Goal: Task Accomplishment & Management: Use online tool/utility

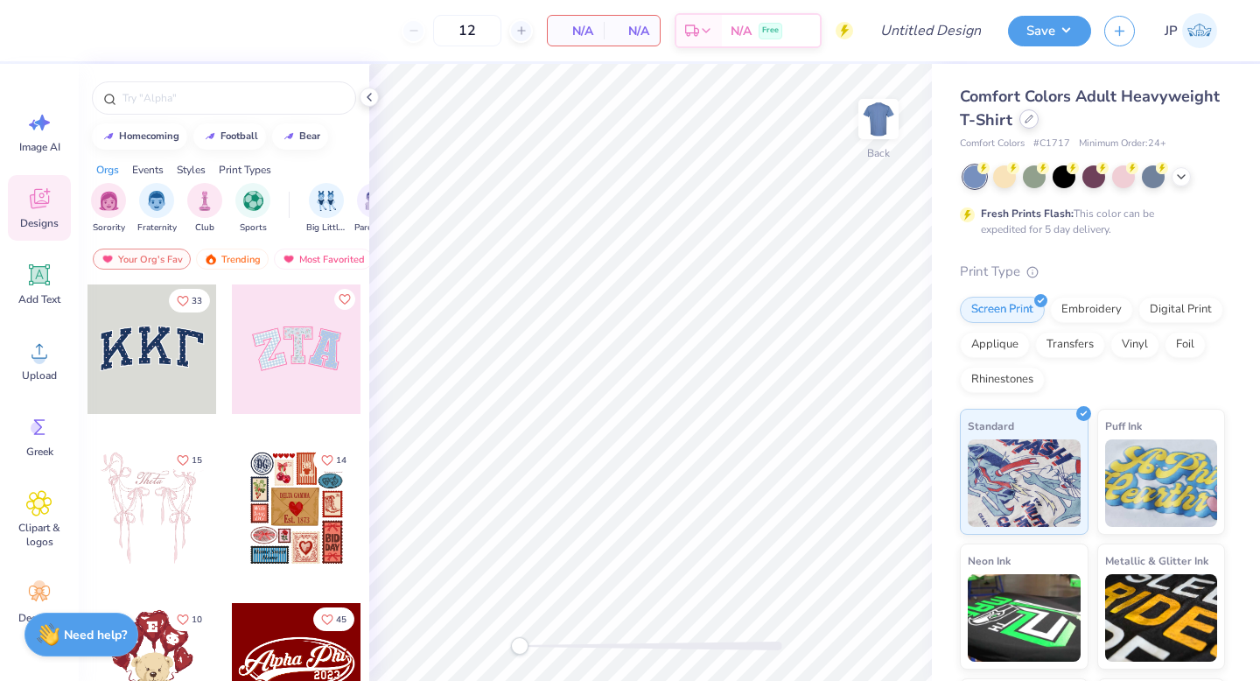
click at [1018, 123] on div "Comfort Colors Adult Heavyweight T-Shirt" at bounding box center [1092, 108] width 265 height 47
click at [1032, 127] on div at bounding box center [1029, 118] width 19 height 19
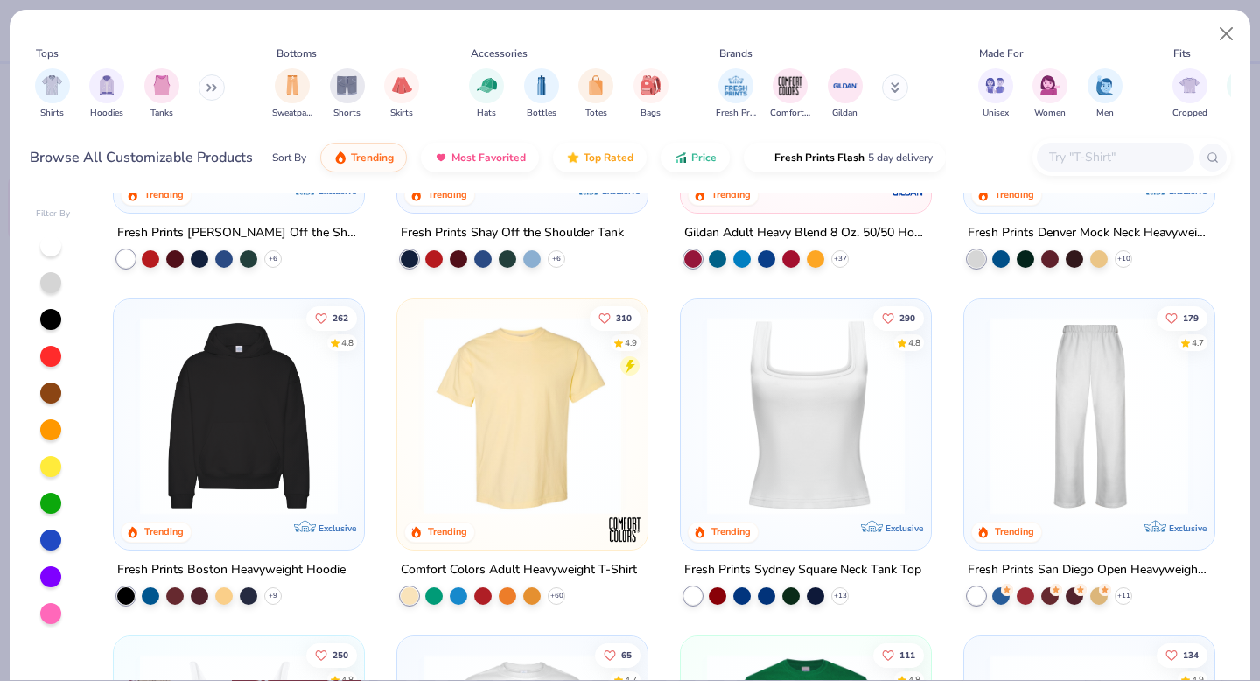
scroll to position [245, 0]
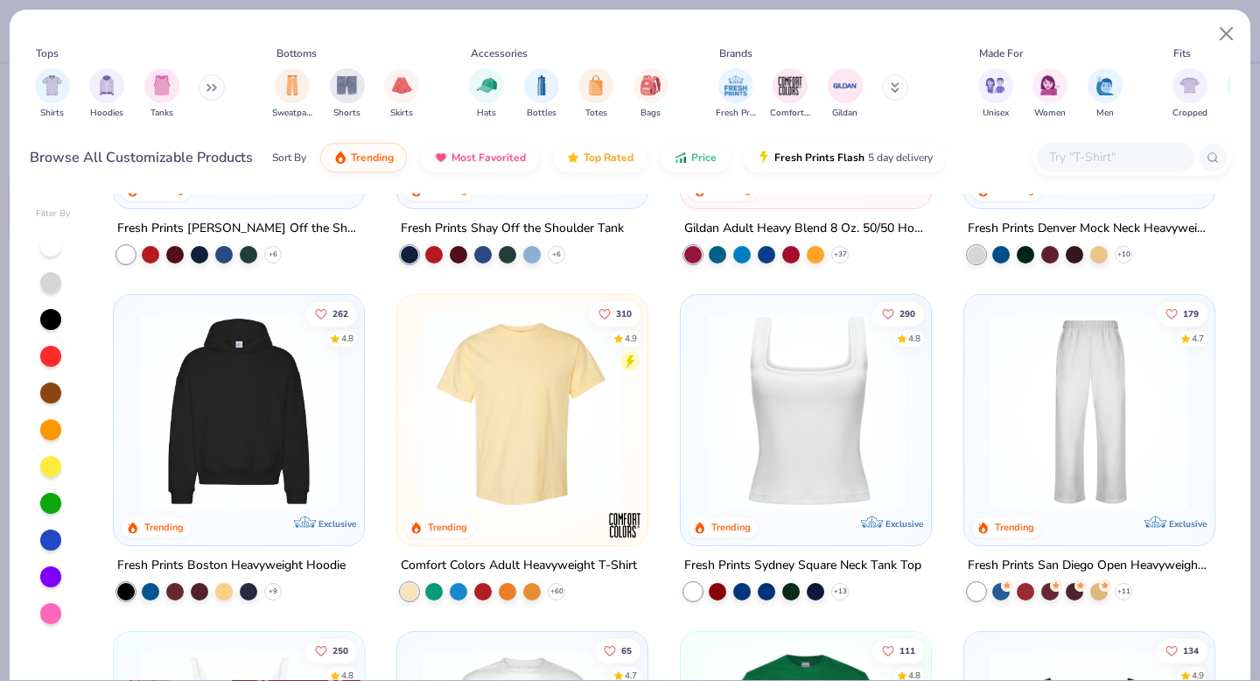
click at [1040, 450] on img at bounding box center [1089, 411] width 215 height 198
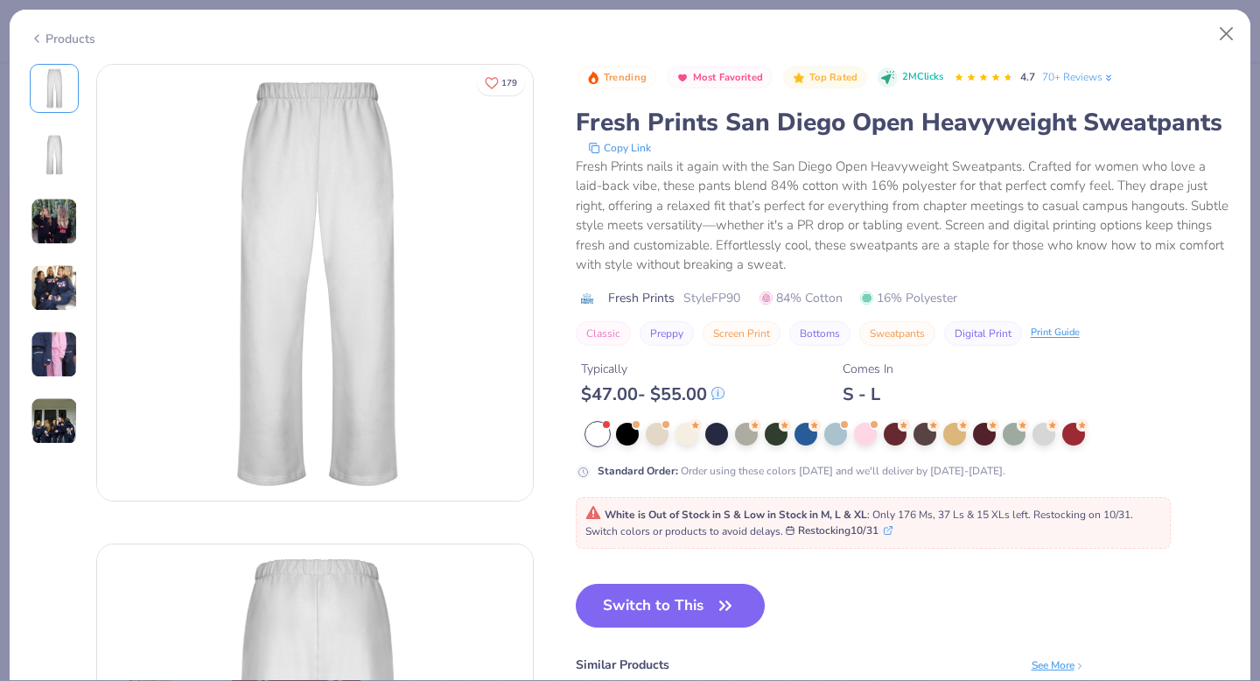
click at [714, 534] on span "White is Out of Stock in S & Low in Stock in M, L & XL : Only 176 Ms, 37 Ls & 1…" at bounding box center [859, 524] width 548 height 32
click at [680, 606] on button "Switch to This" at bounding box center [671, 606] width 190 height 44
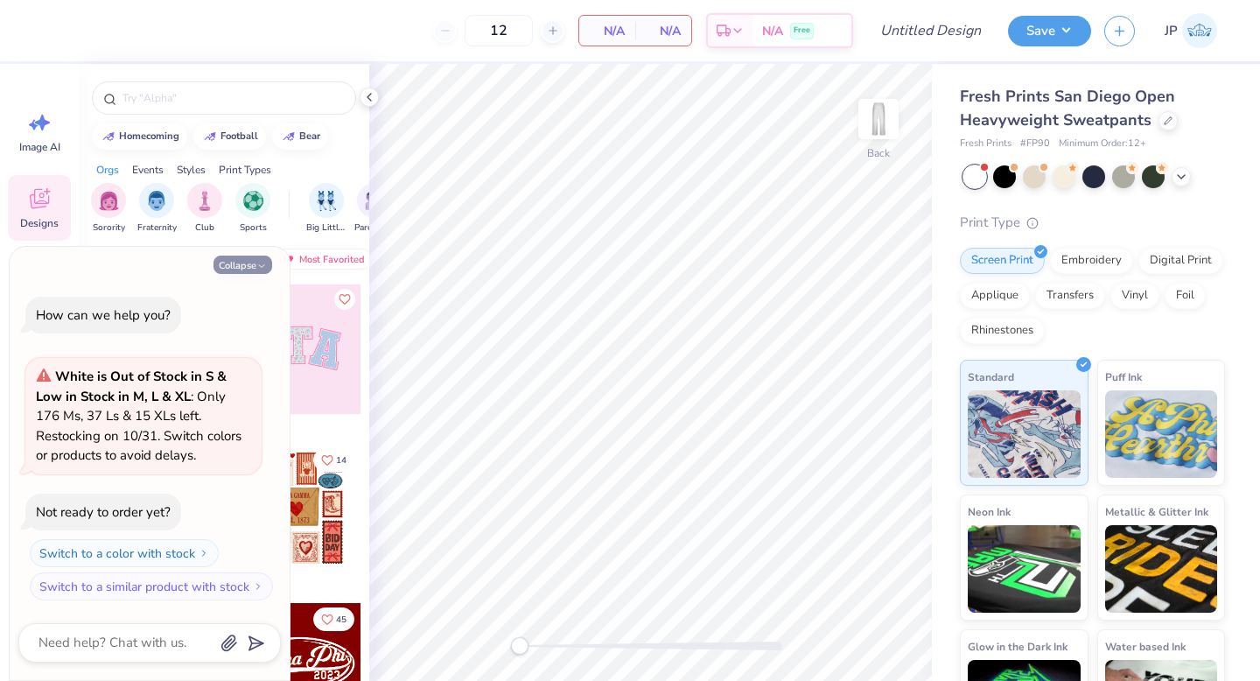
click at [257, 257] on button "Collapse" at bounding box center [243, 265] width 59 height 18
type textarea "x"
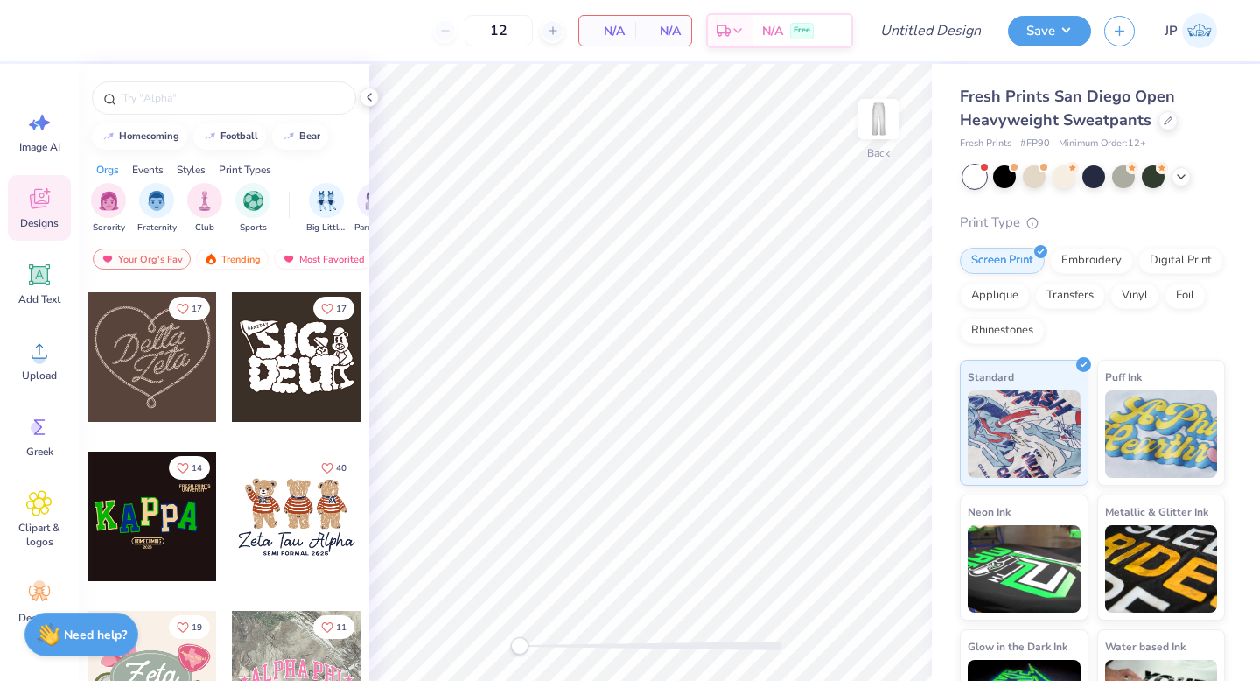
scroll to position [627, 0]
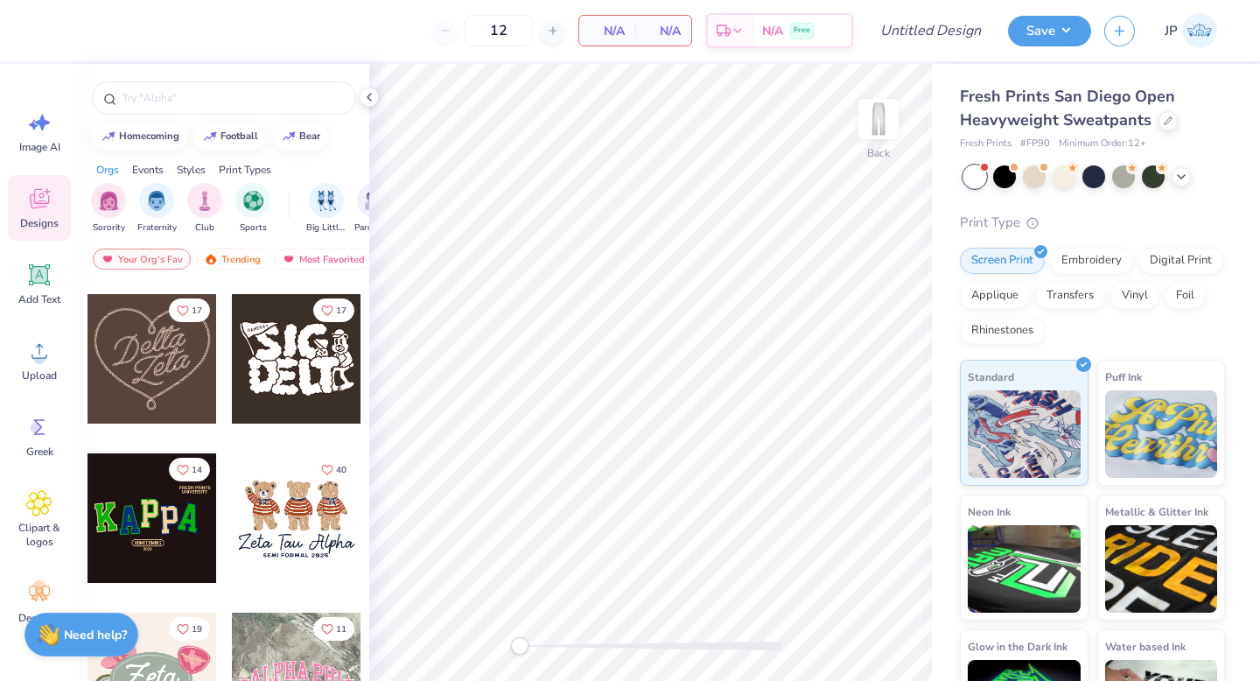
click at [203, 374] on div at bounding box center [153, 359] width 130 height 130
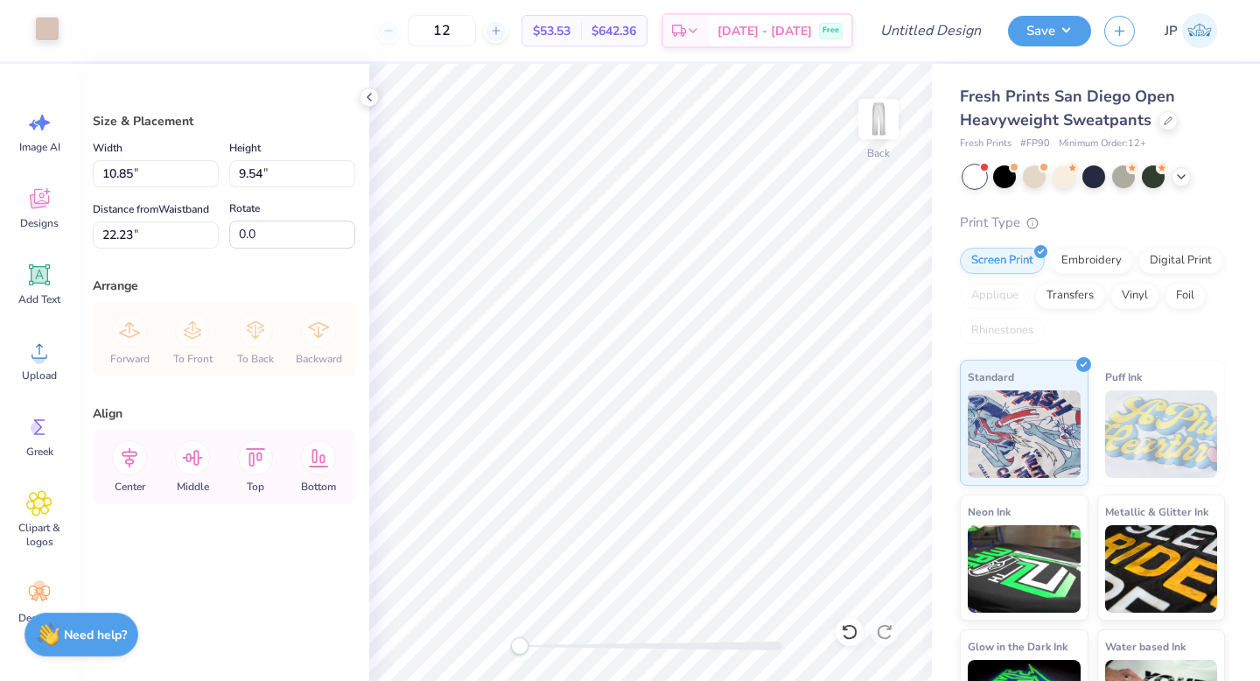
click at [51, 30] on div at bounding box center [47, 29] width 25 height 25
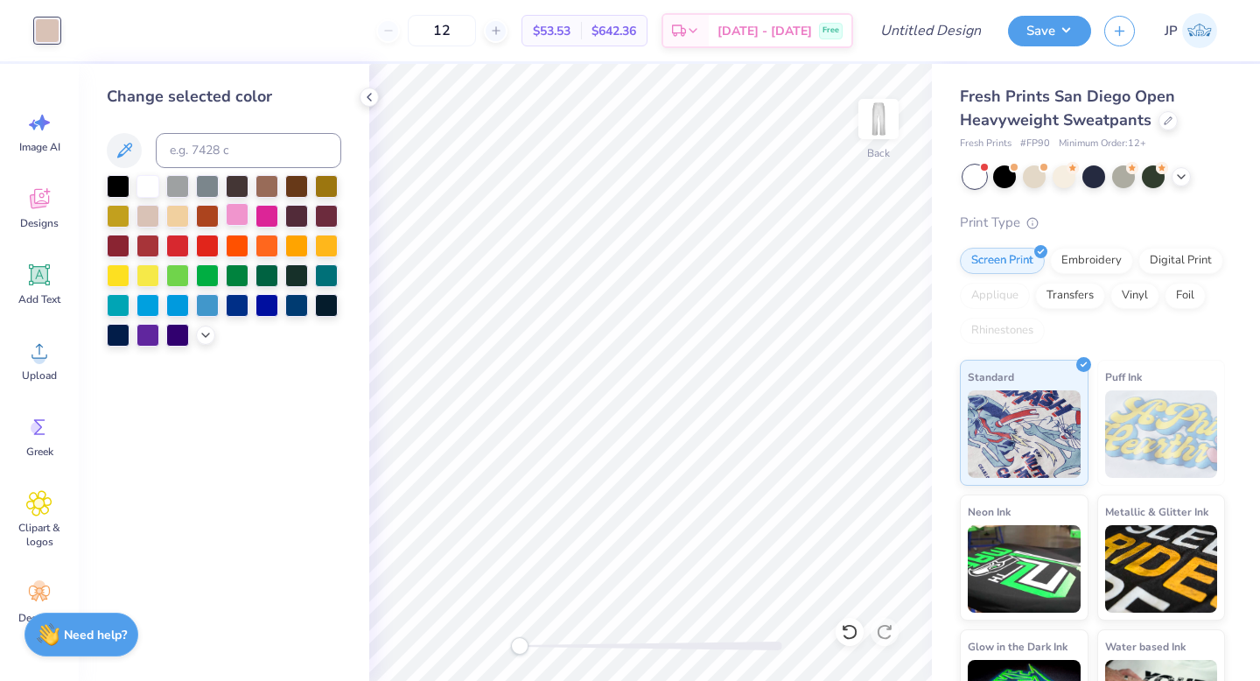
click at [236, 220] on div at bounding box center [237, 214] width 23 height 23
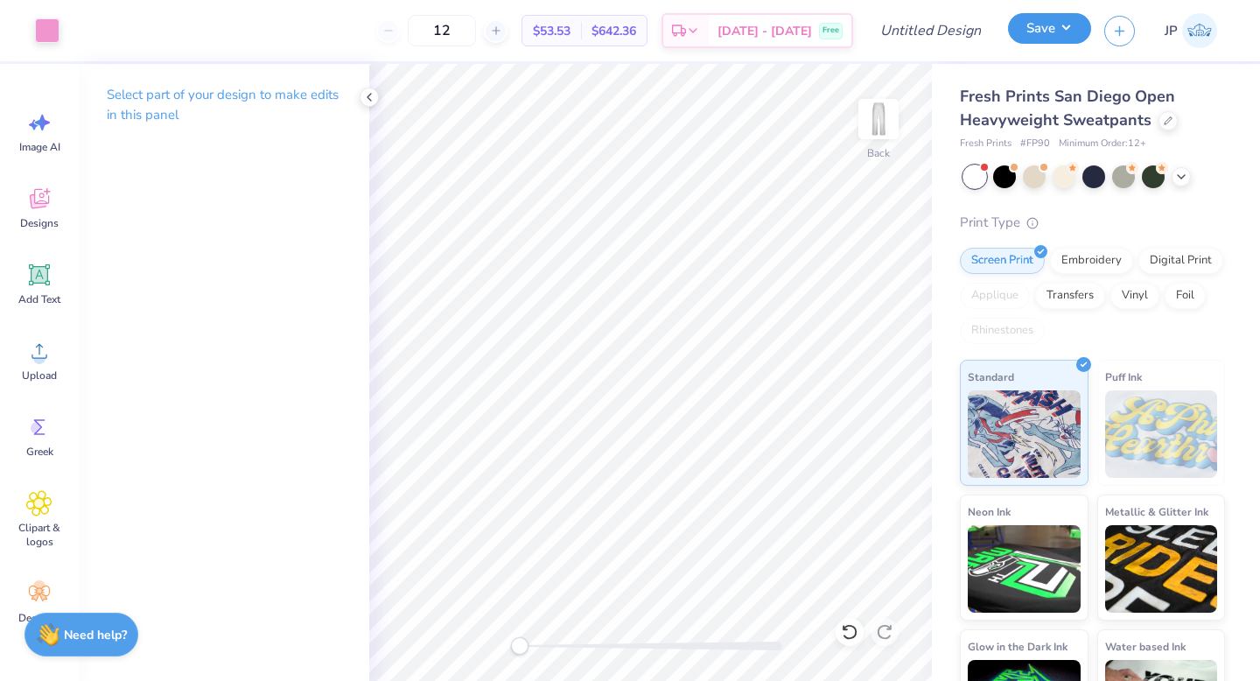
click at [1051, 18] on button "Save" at bounding box center [1049, 28] width 83 height 31
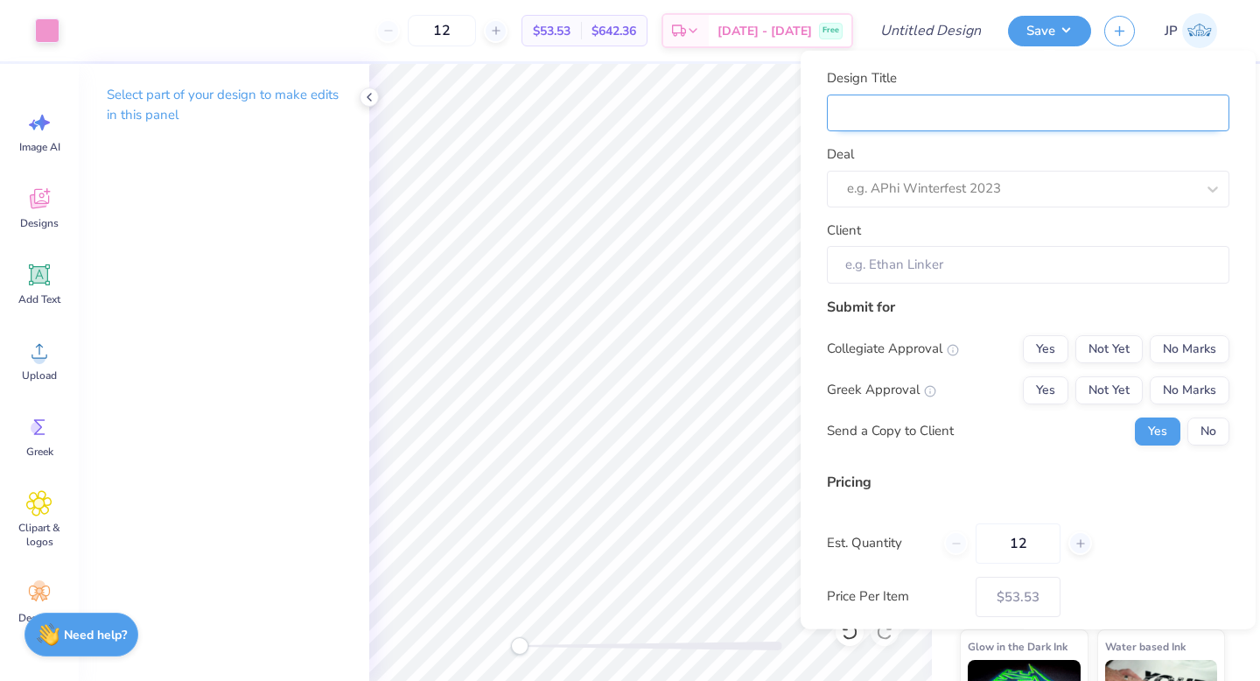
click at [949, 115] on input "Design Title" at bounding box center [1028, 113] width 403 height 38
type input "D"
type input "DZ"
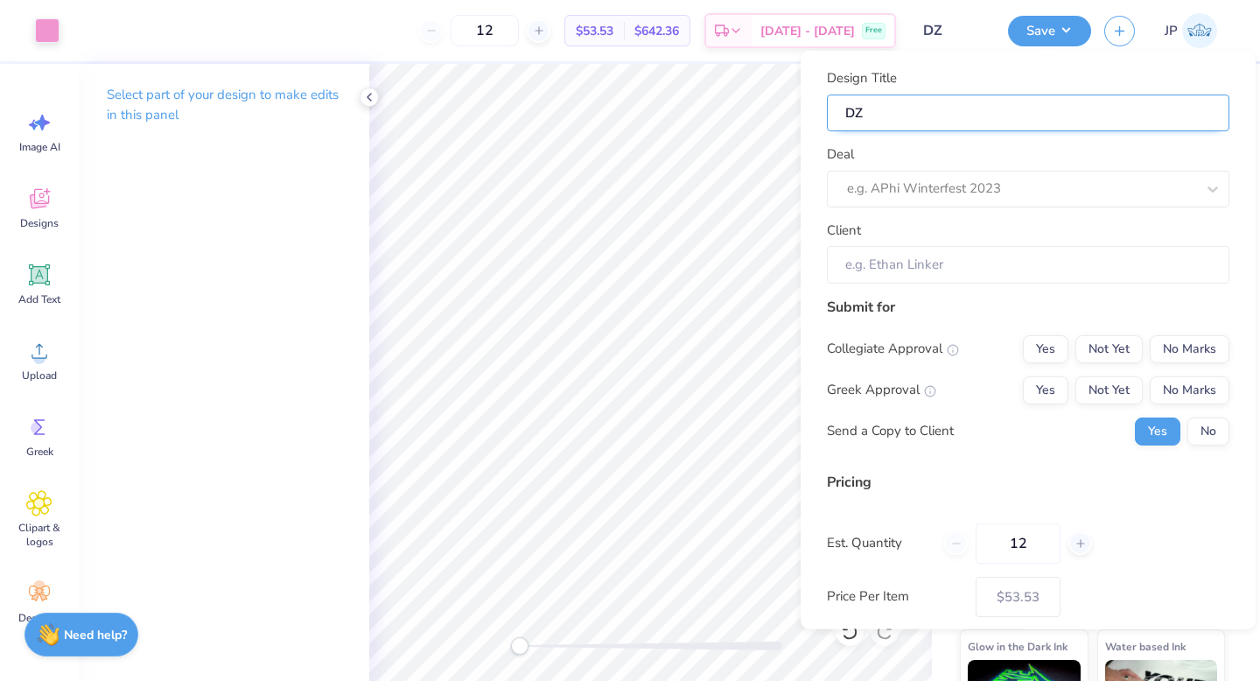
type input "DZ"
type input "DZ g"
type input "DZ ge"
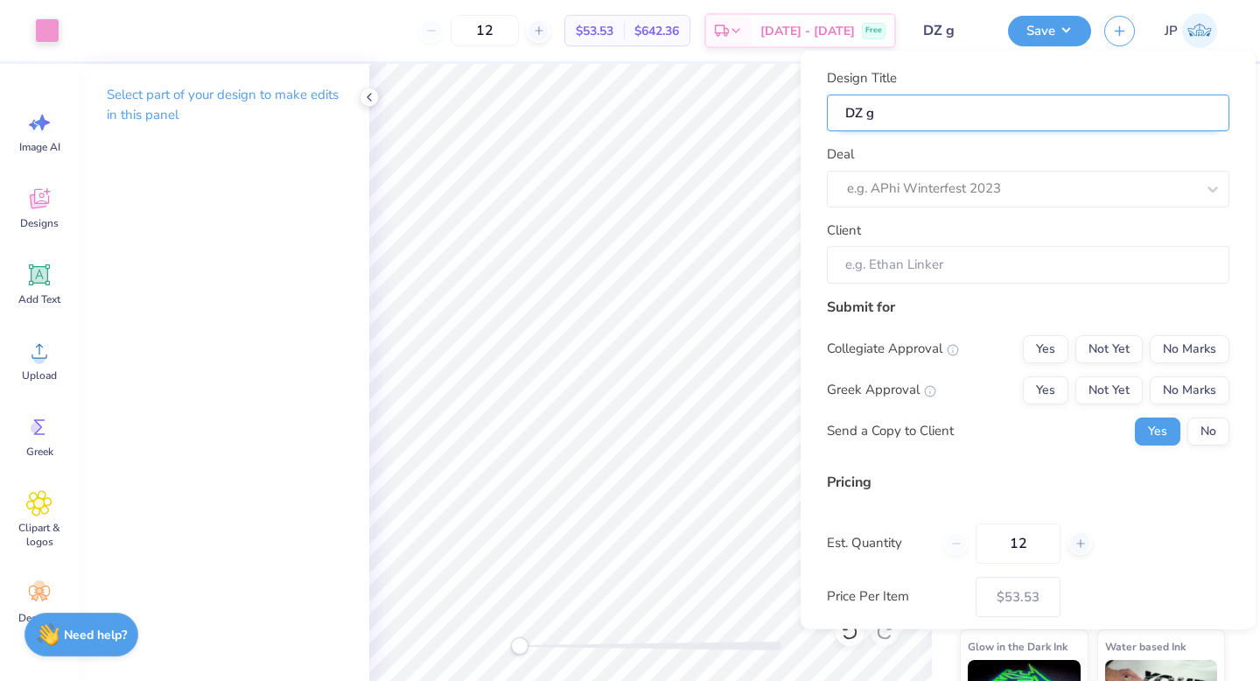
type input "DZ ge"
type input "DZ gen"
type input "DZ genr"
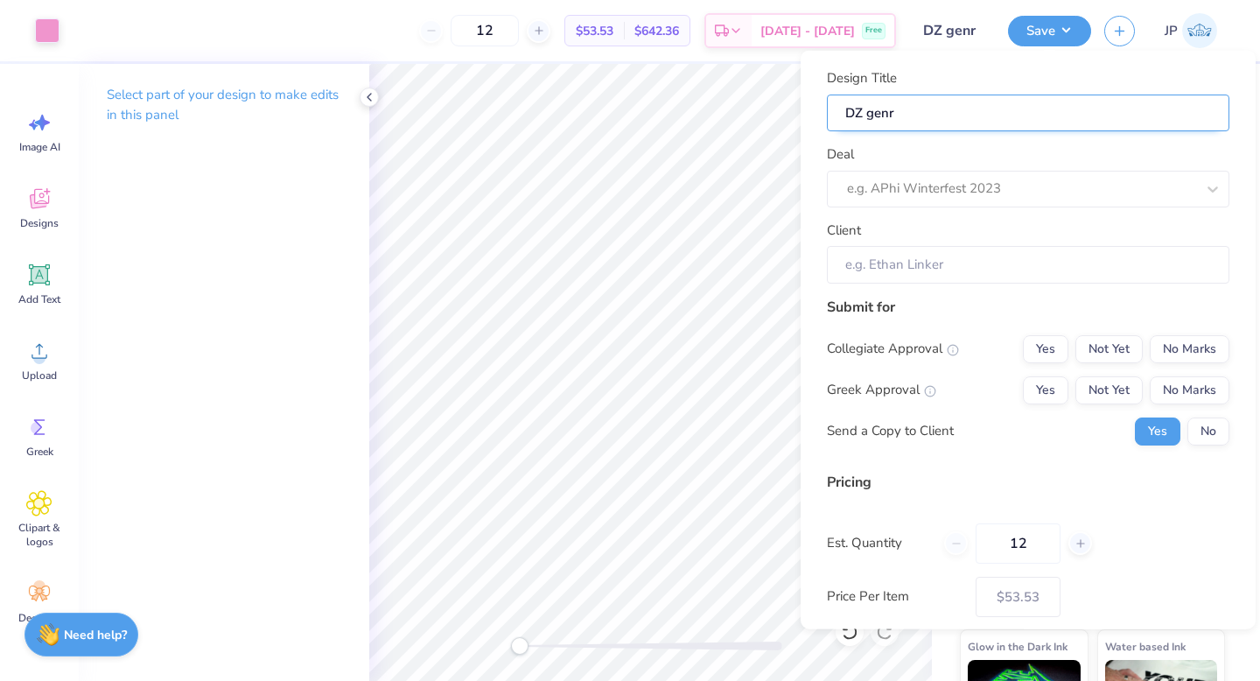
type input "DZ gen"
type input "DZ gene"
type input "DZ gen"
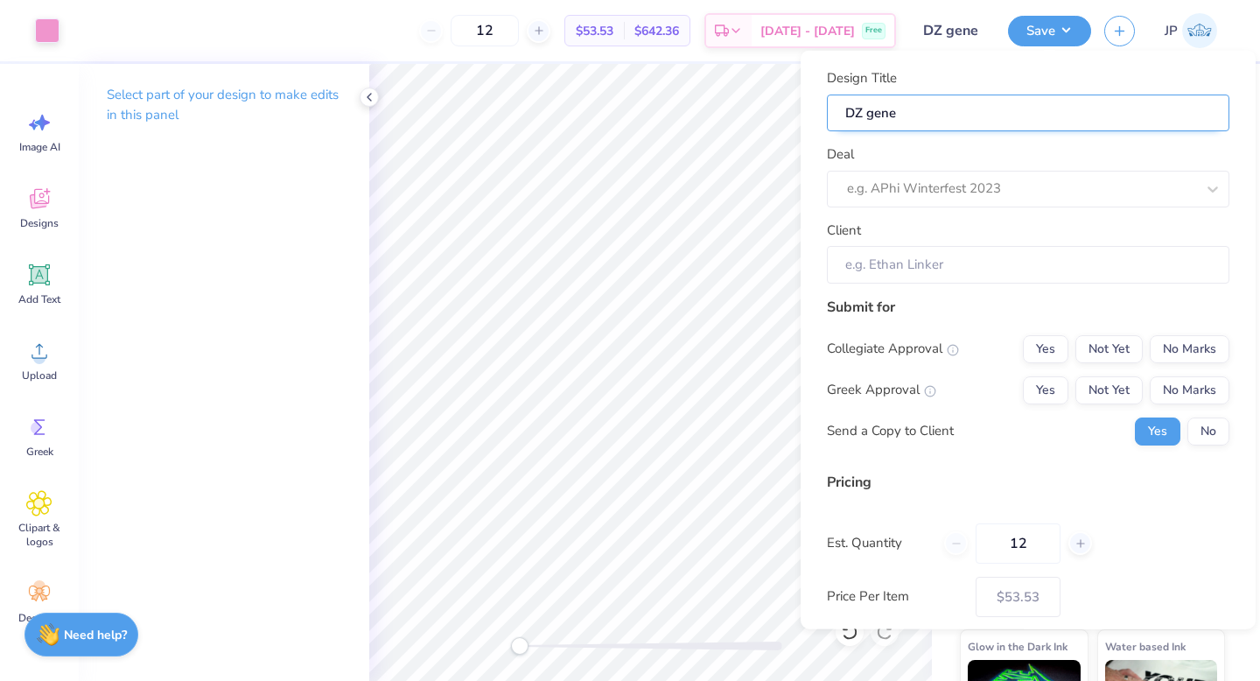
type input "DZ gen"
type input "DZ ge"
type input "DZ g"
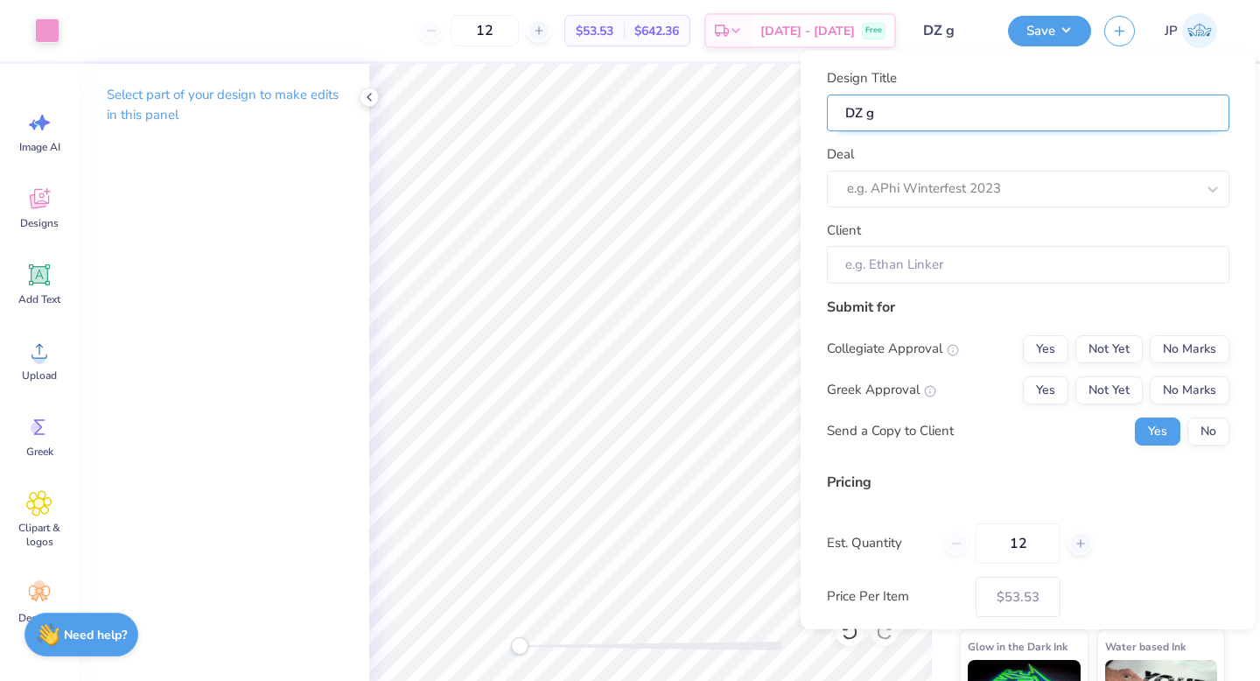
type input "DZ"
type input "DZ m"
type input "DZ me"
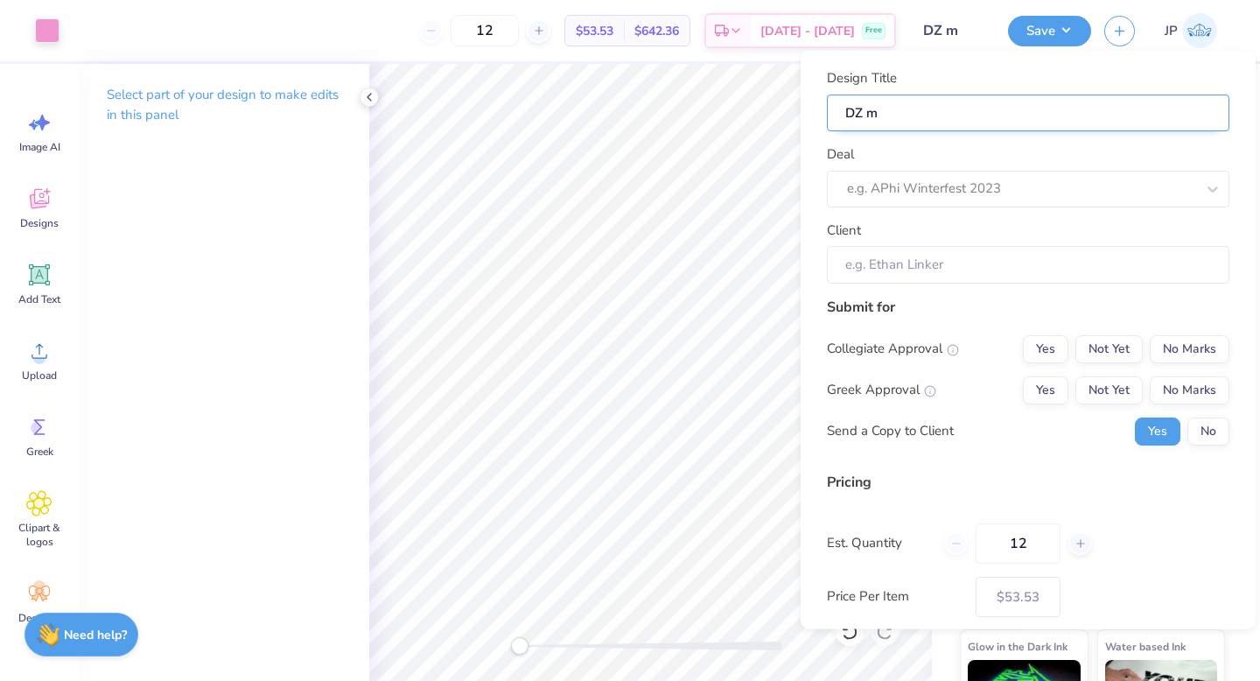
type input "DZ me"
type input "DZ mer"
type input "DZ merc"
type input "DZ merch"
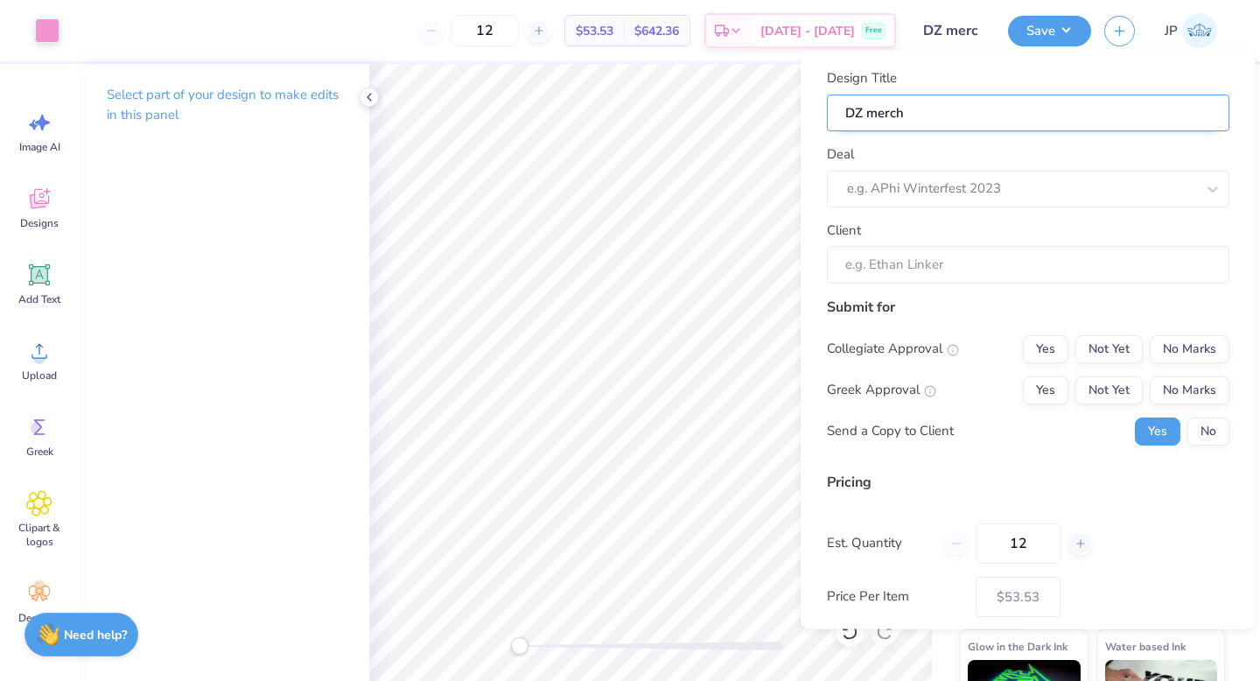
type input "DZ merch"
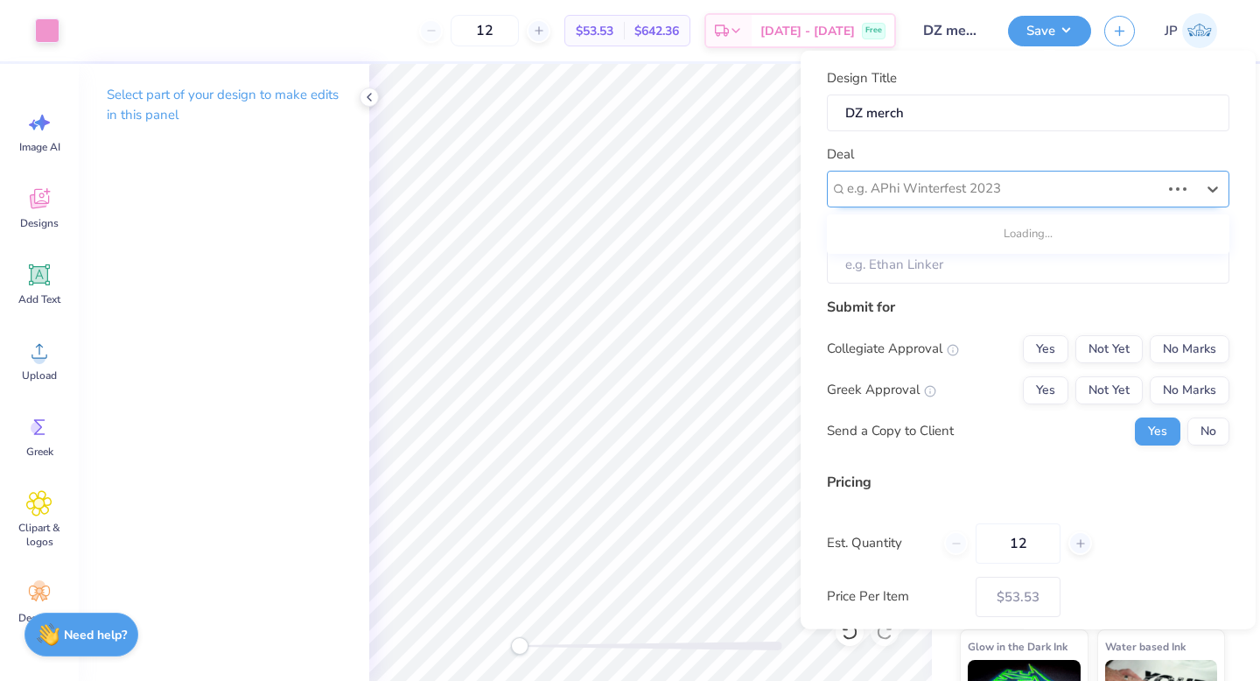
click at [955, 200] on div "e.g. APhi Winterfest 2023" at bounding box center [1003, 188] width 317 height 27
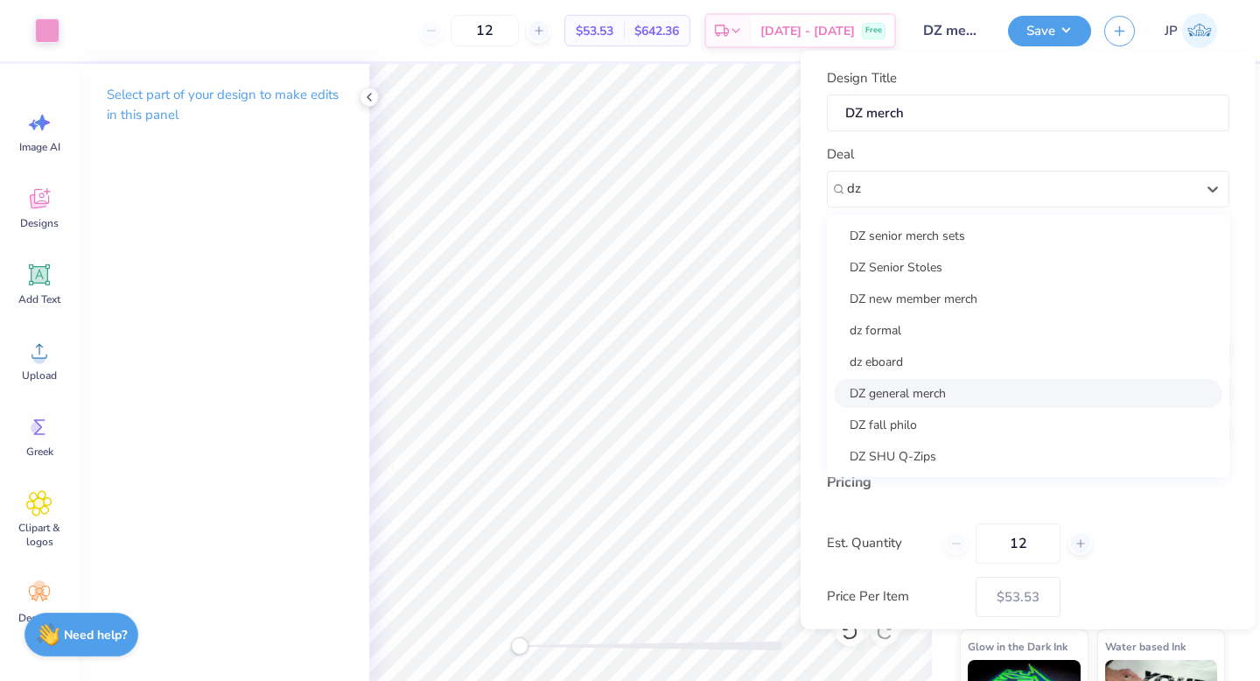
click at [963, 400] on div "DZ general merch" at bounding box center [1028, 392] width 389 height 29
type input "dz"
type input "[PERSON_NAME]"
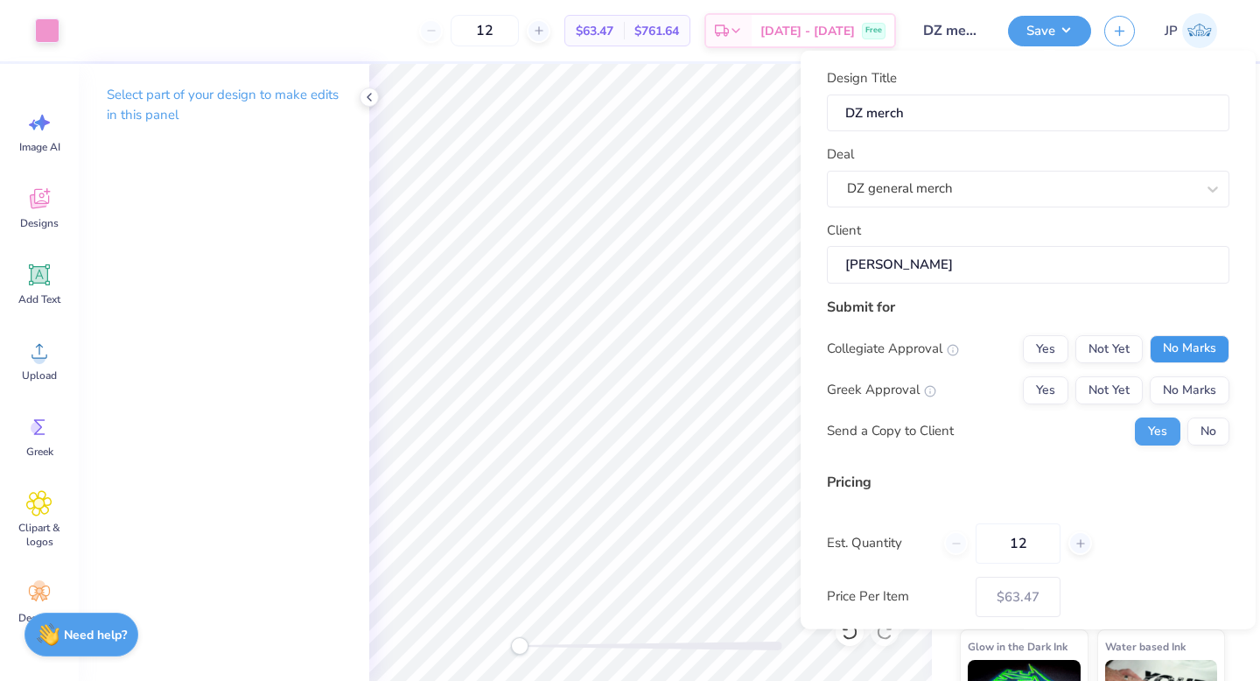
click at [1189, 345] on button "No Marks" at bounding box center [1190, 348] width 80 height 28
click at [1048, 389] on button "Yes" at bounding box center [1046, 389] width 46 height 28
click at [1210, 439] on button "No" at bounding box center [1209, 431] width 42 height 28
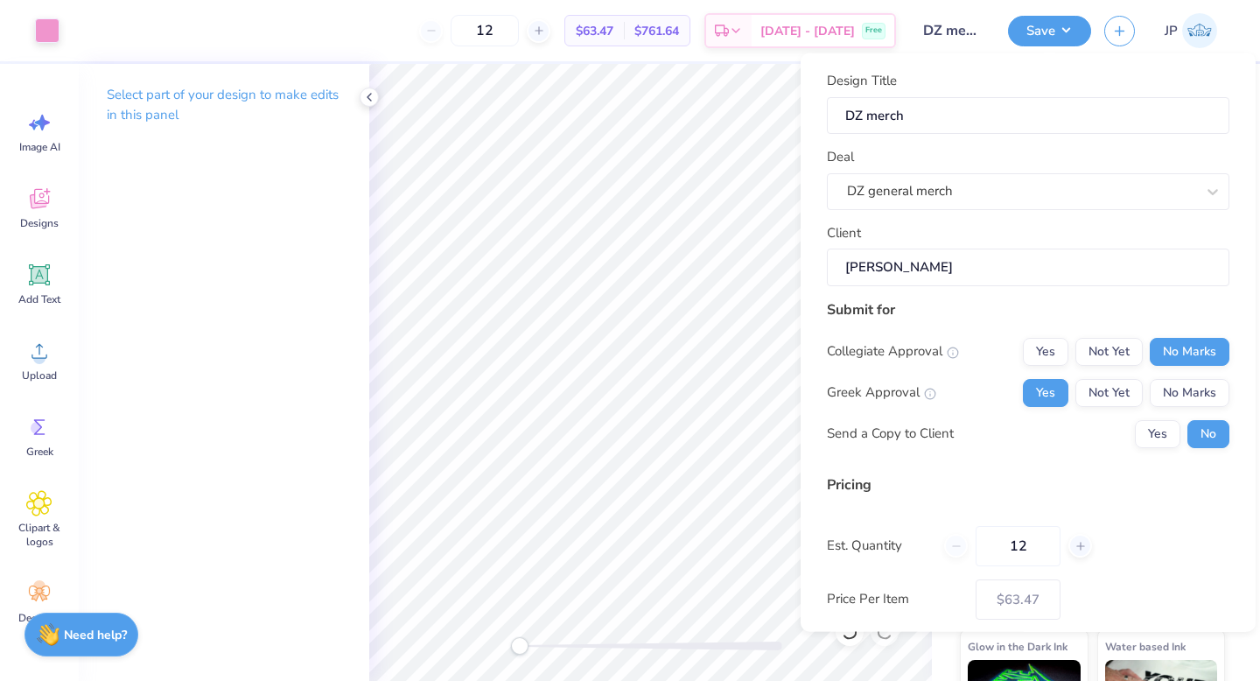
scroll to position [88, 0]
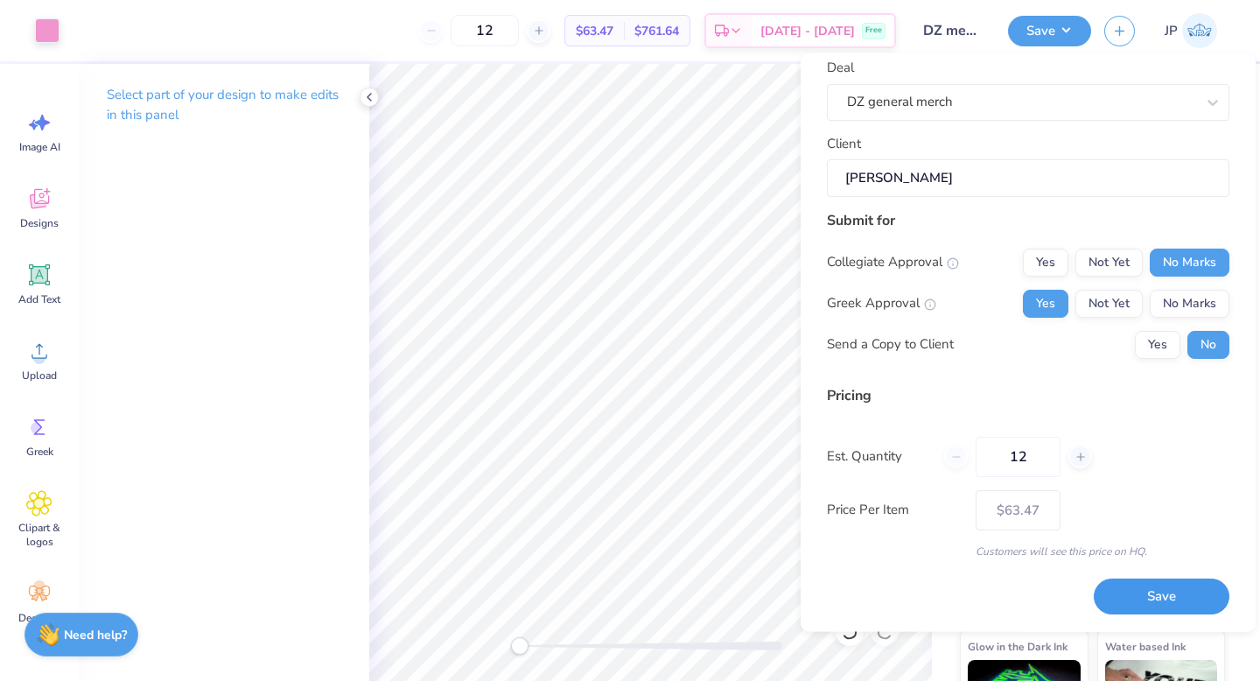
click at [1160, 601] on button "Save" at bounding box center [1162, 597] width 136 height 36
type input "$63.47"
